Goal: Find specific page/section: Find specific page/section

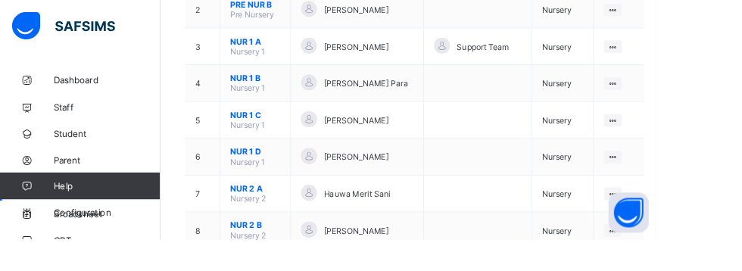
scroll to position [279, 0]
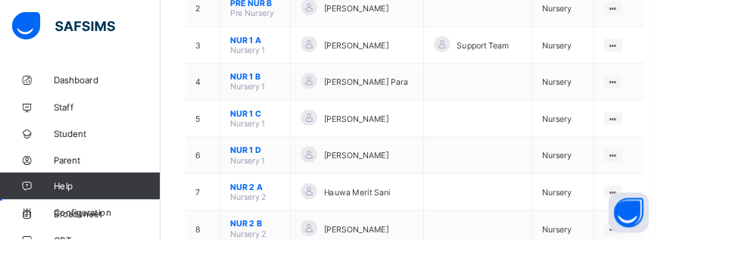
click at [0, 0] on ul "View Class Assign form Teacher" at bounding box center [0, 0] width 0 height 0
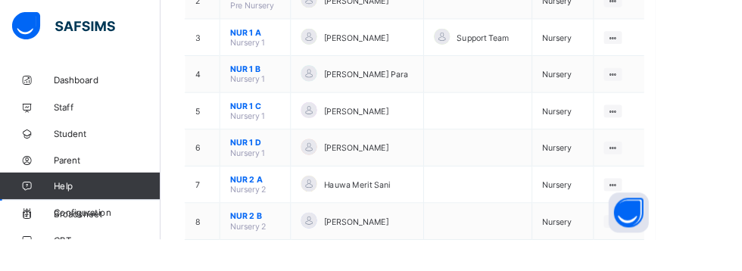
click at [0, 0] on div "View Class" at bounding box center [0, 0] width 0 height 0
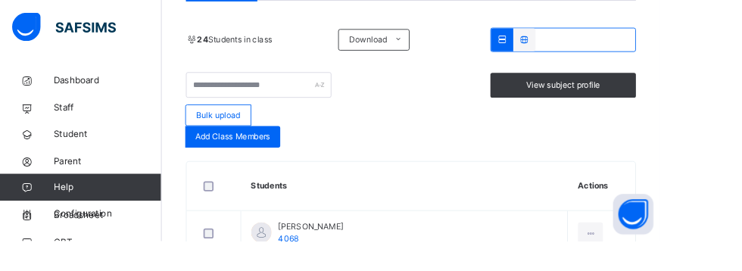
scroll to position [345, 0]
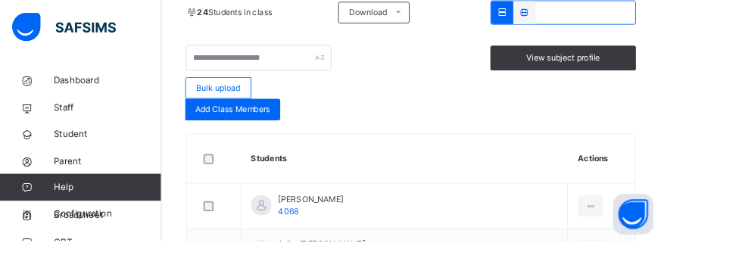
click at [78, 219] on span "Classes" at bounding box center [121, 211] width 121 height 15
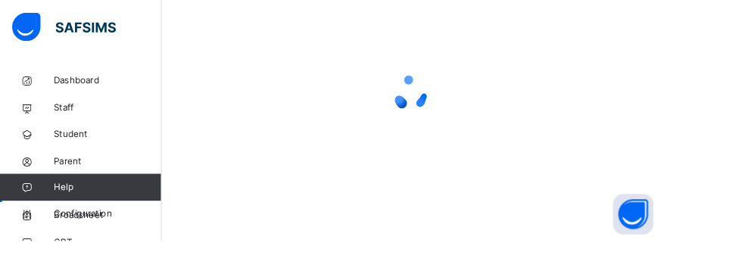
scroll to position [167, 0]
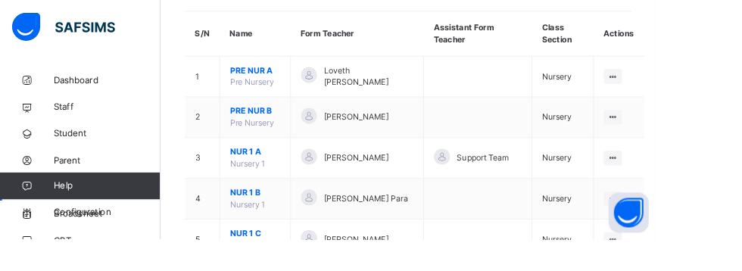
click at [688, 225] on icon at bounding box center [694, 224] width 13 height 11
click at [0, 0] on div "View Class" at bounding box center [0, 0] width 0 height 0
